Goal: Information Seeking & Learning: Understand process/instructions

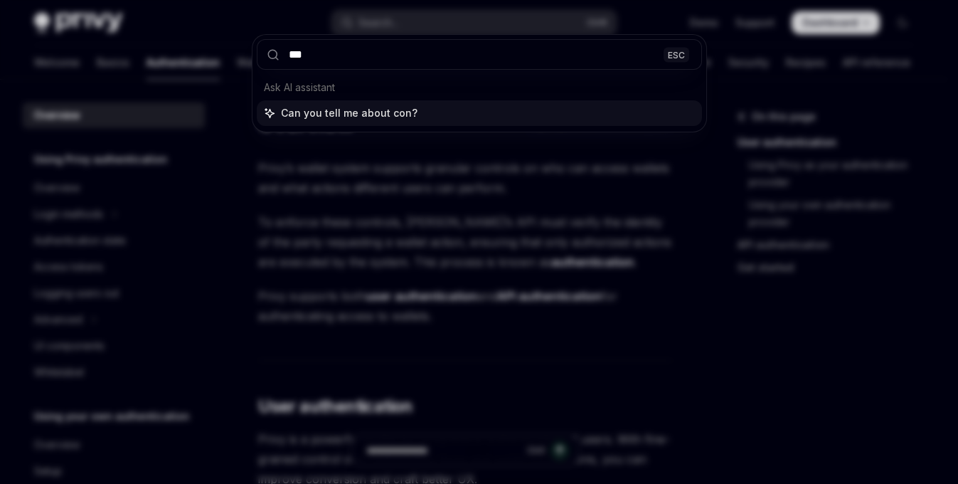
type input "****"
type textarea "*"
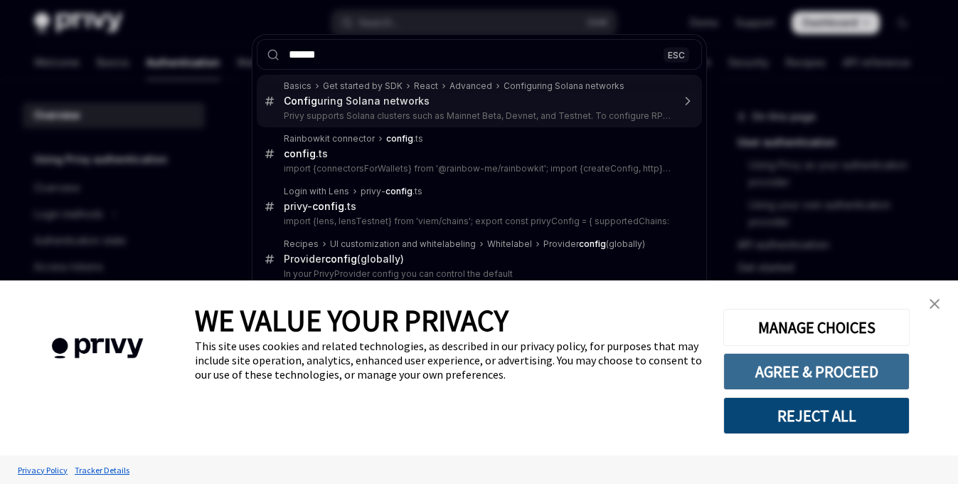
type input "******"
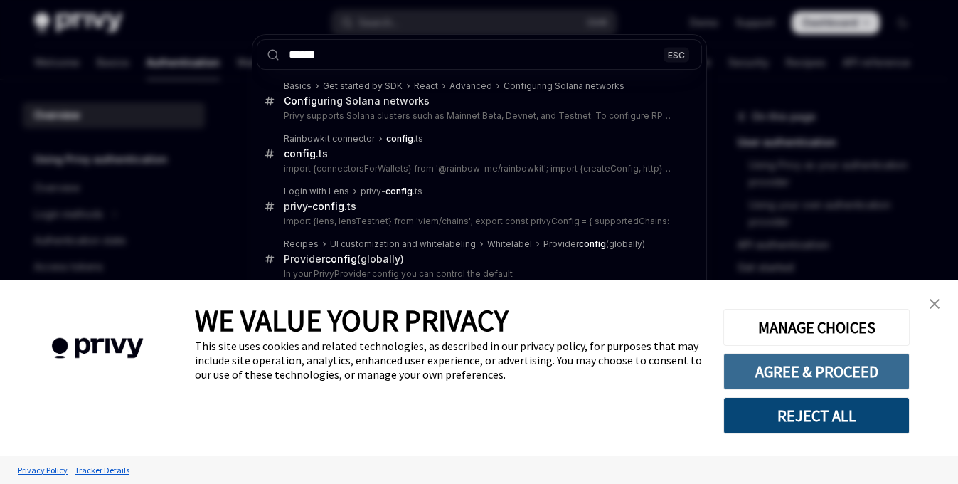
click at [810, 368] on button "AGREE & PROCEED" at bounding box center [816, 371] width 186 height 37
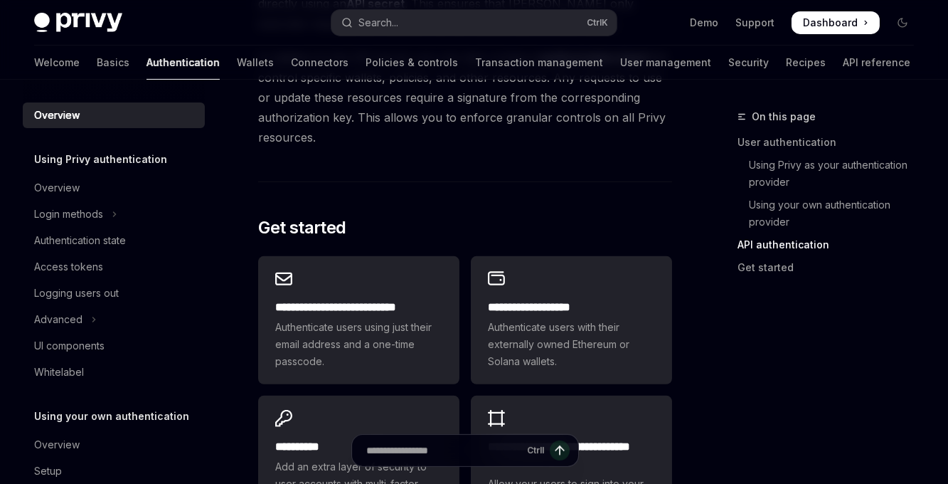
scroll to position [1161, 0]
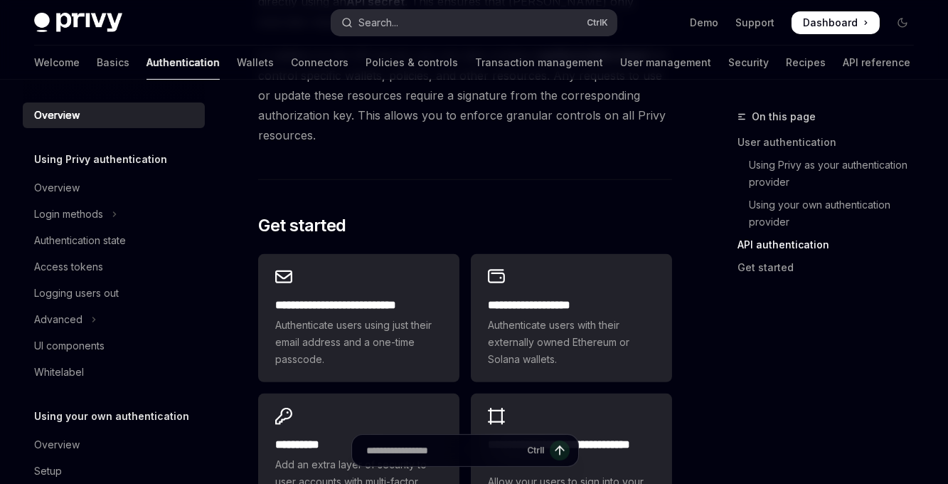
click at [378, 22] on div "Search..." at bounding box center [378, 22] width 40 height 17
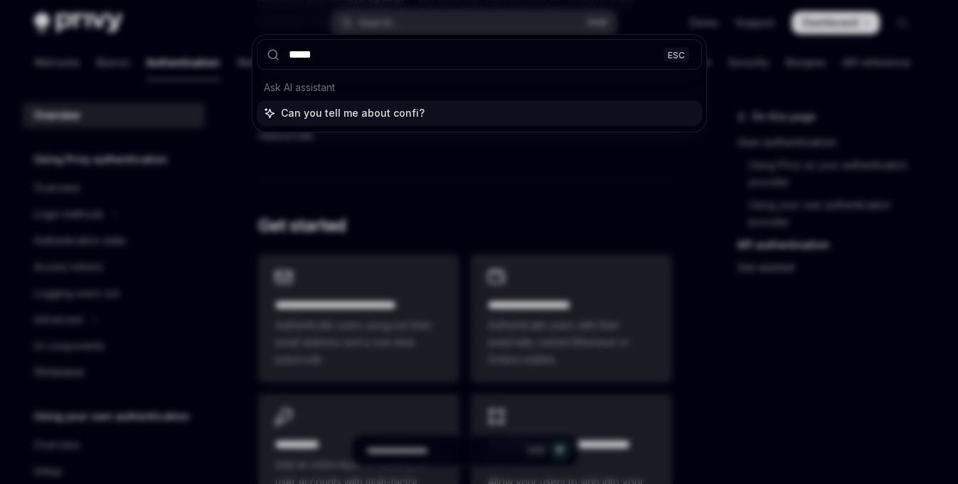
type input "******"
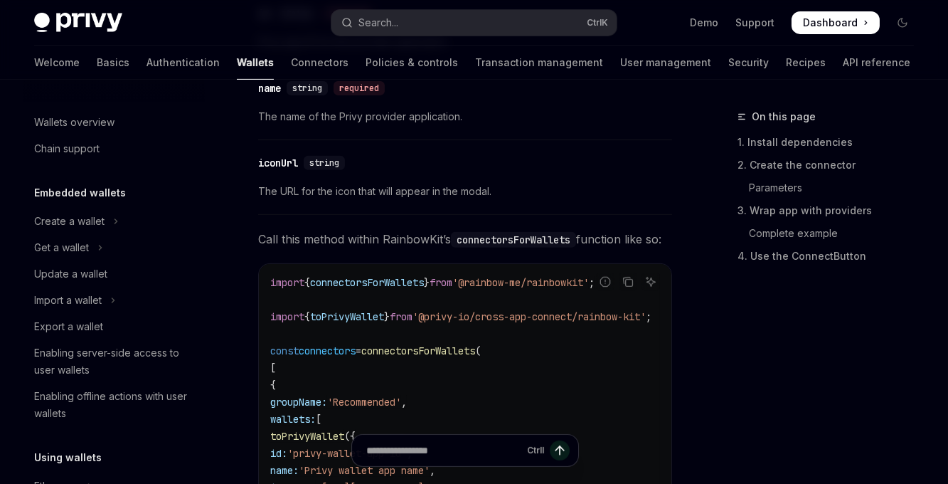
type textarea "*"
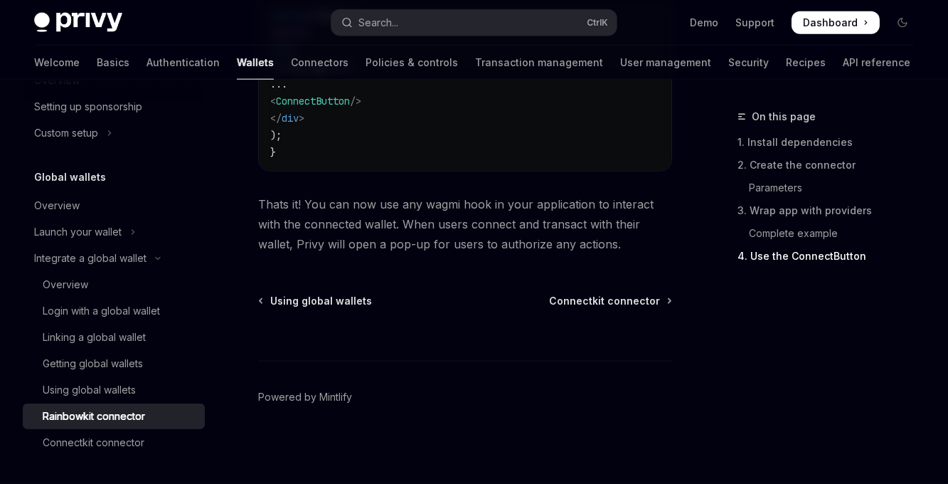
scroll to position [3638, 0]
click at [378, 21] on div "Search..." at bounding box center [378, 22] width 40 height 17
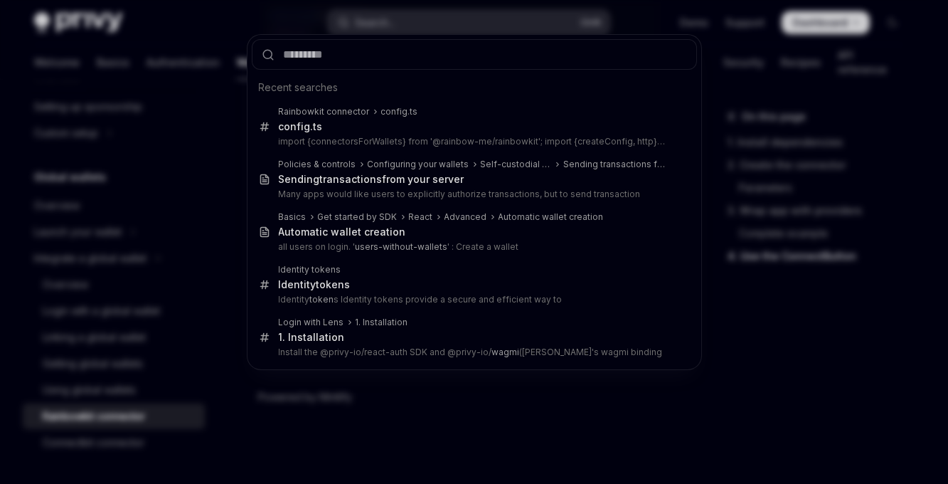
scroll to position [3630, 0]
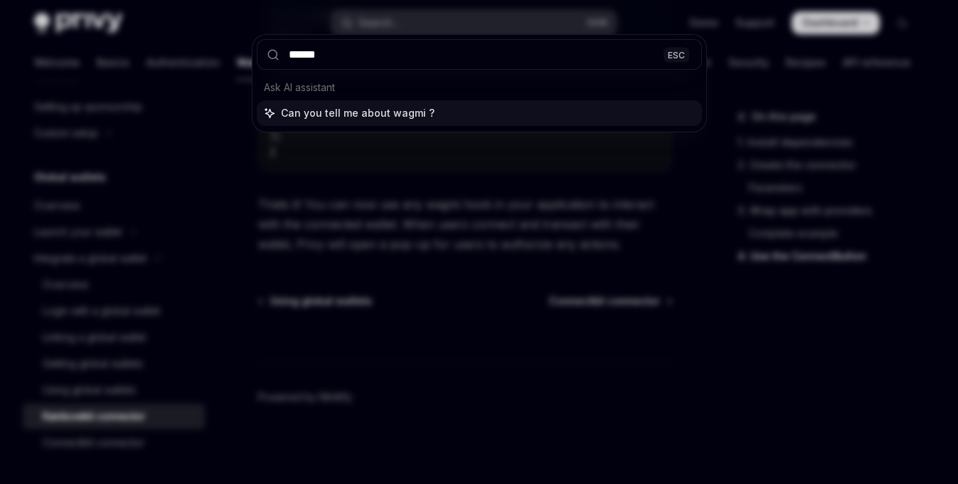
type input "*****"
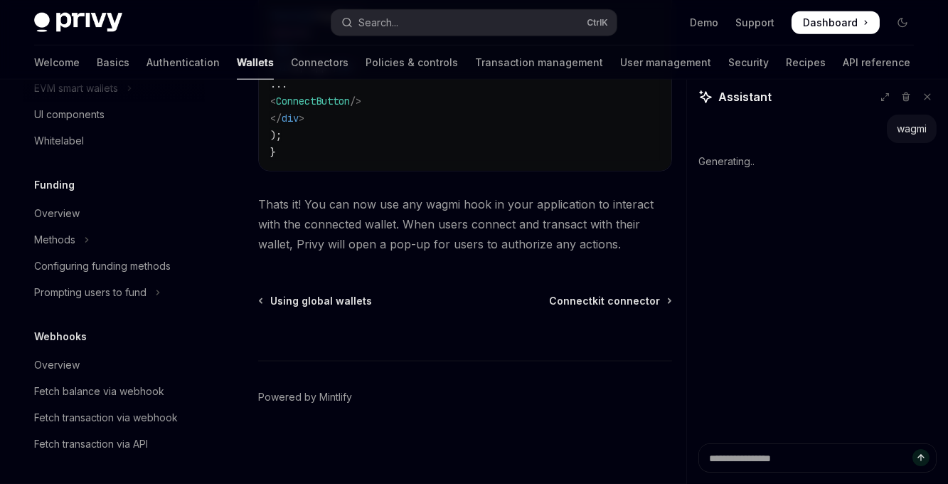
scroll to position [484, 0]
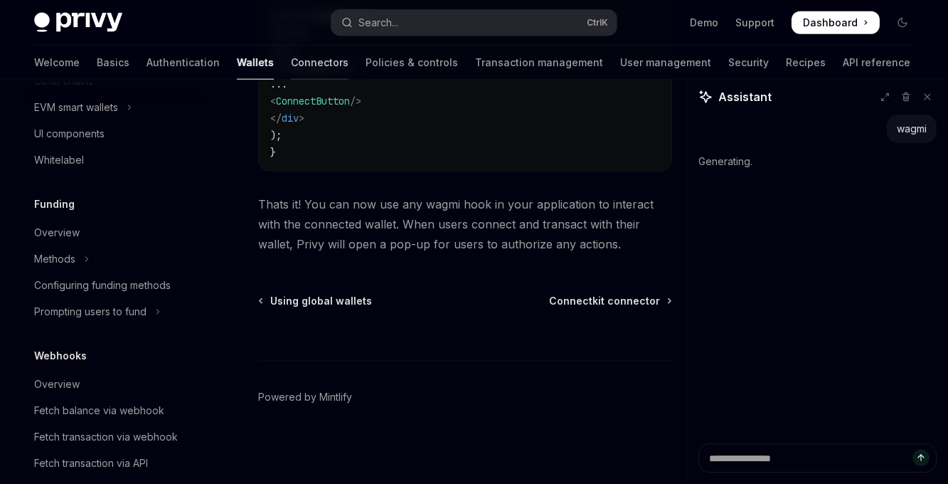
click at [291, 68] on link "Connectors" at bounding box center [320, 63] width 58 height 34
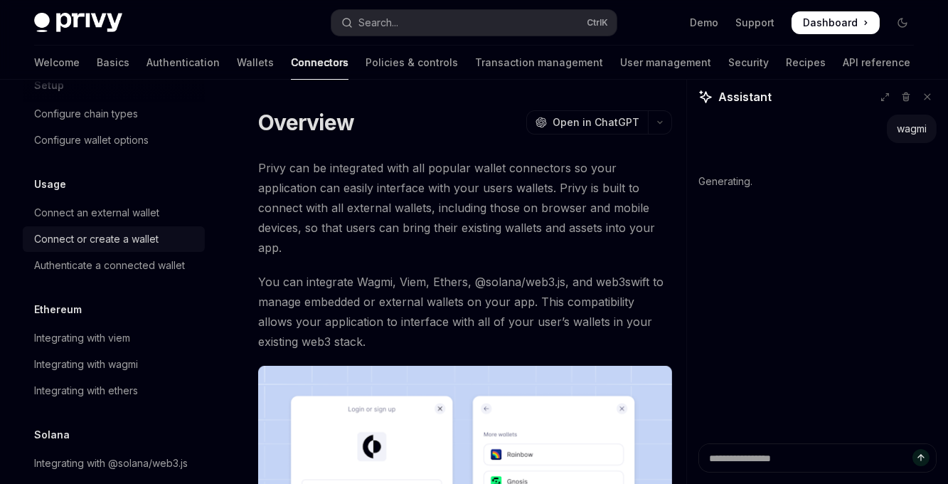
scroll to position [80, 0]
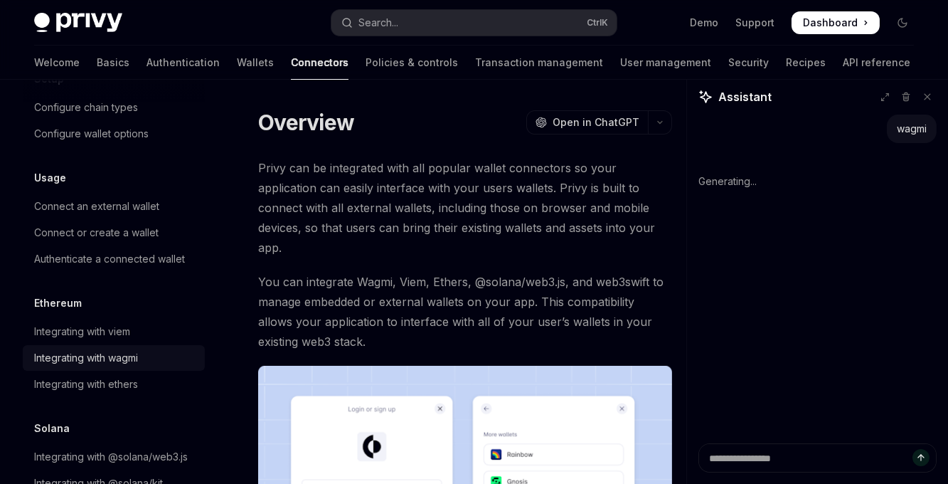
click at [93, 366] on link "Integrating with wagmi" at bounding box center [114, 358] width 182 height 26
click at [97, 359] on div "Integrating with wagmi" at bounding box center [86, 357] width 104 height 17
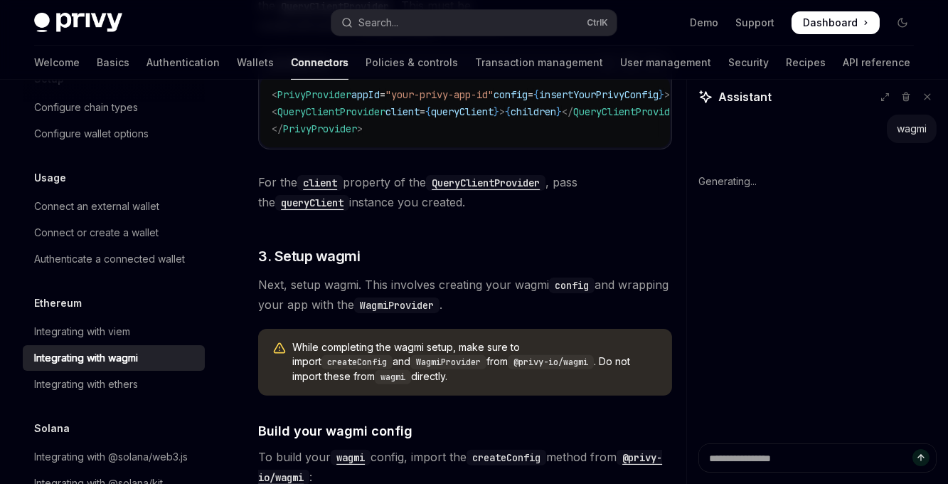
scroll to position [969, 0]
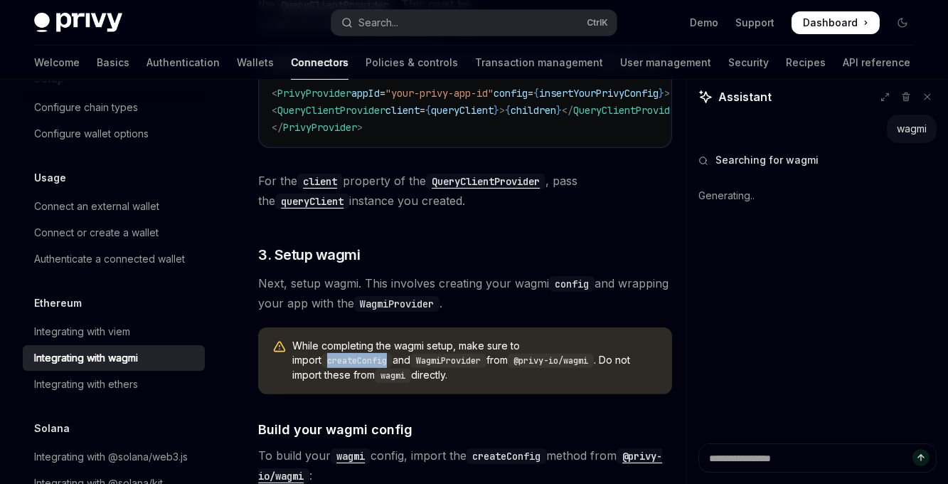
drag, startPoint x: 629, startPoint y: 361, endPoint x: 563, endPoint y: 359, distance: 66.9
click at [393, 359] on code "createConfig" at bounding box center [357, 361] width 71 height 14
copy code "createConfig"
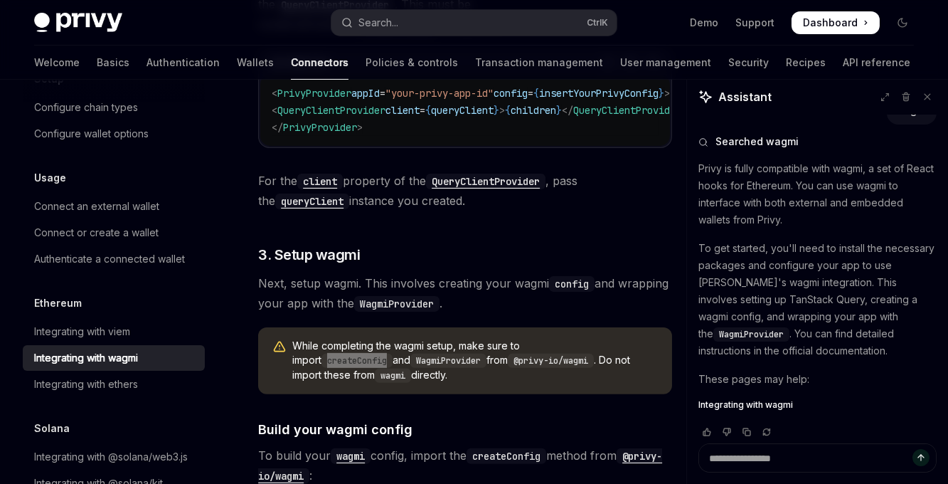
scroll to position [30, 0]
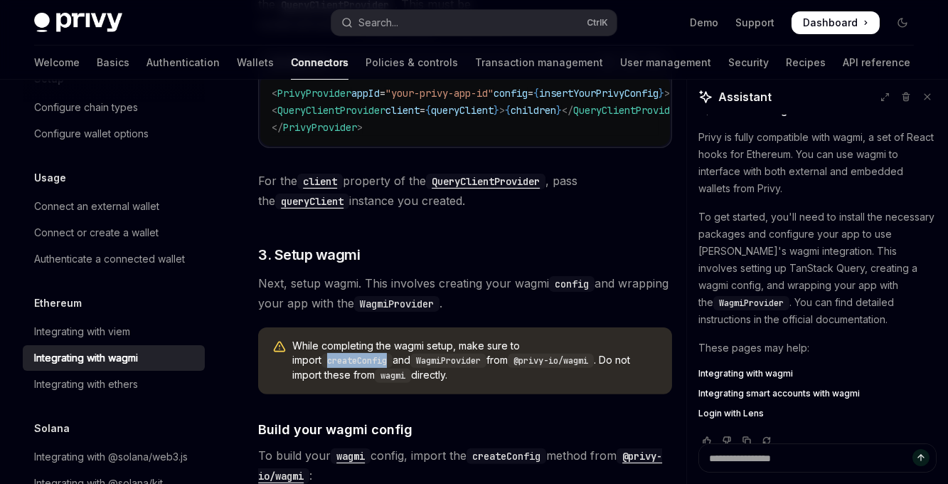
type textarea "*"
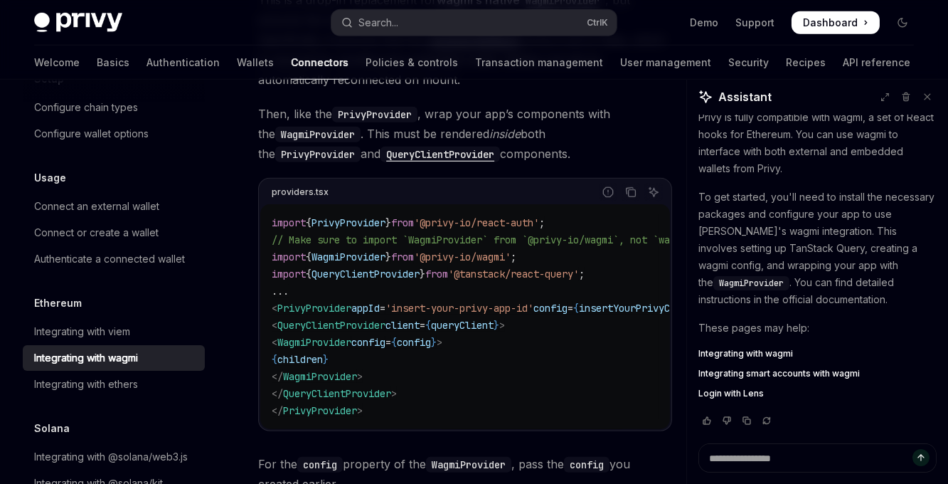
scroll to position [2340, 0]
